Goal: Transaction & Acquisition: Purchase product/service

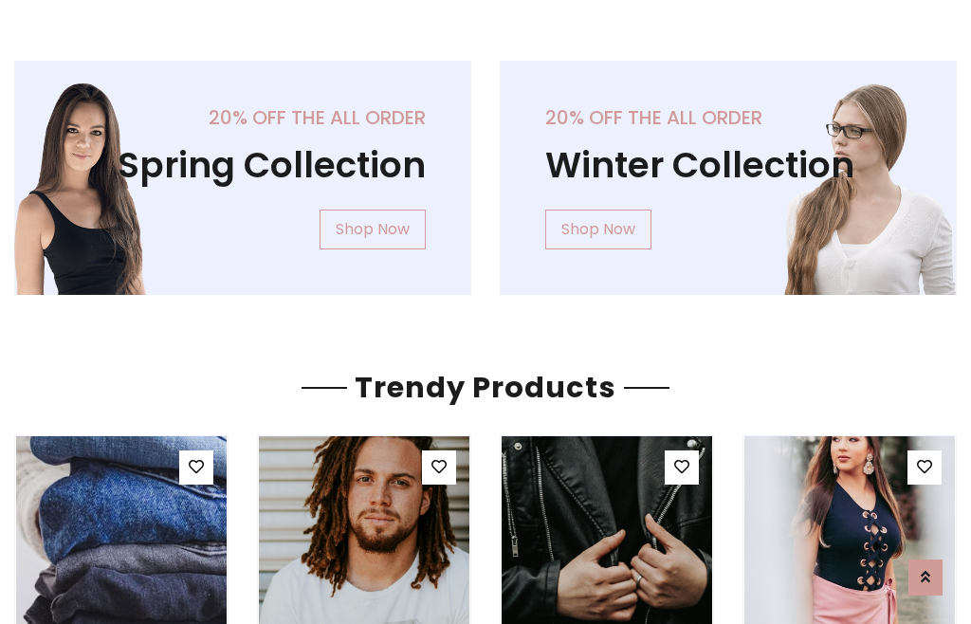
scroll to position [97, 0]
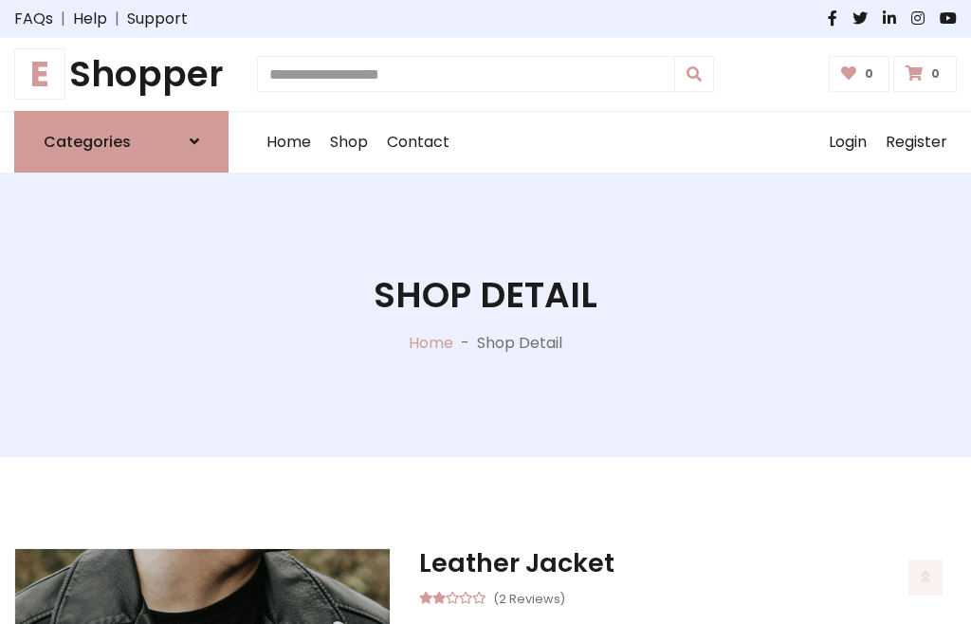
click at [121, 74] on h1 "E Shopper" at bounding box center [121, 74] width 214 height 43
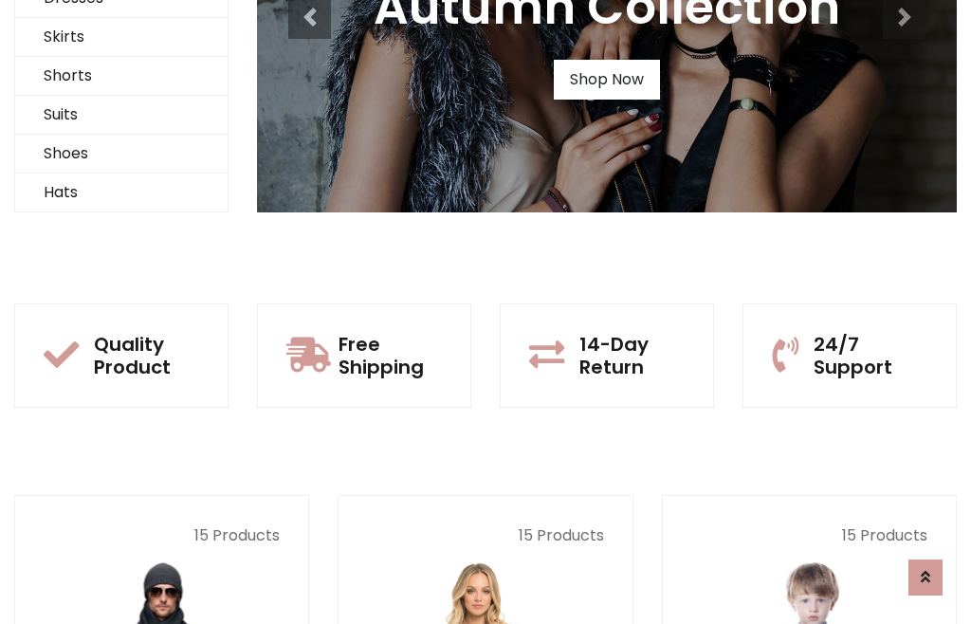
scroll to position [183, 0]
